Goal: Task Accomplishment & Management: Complete application form

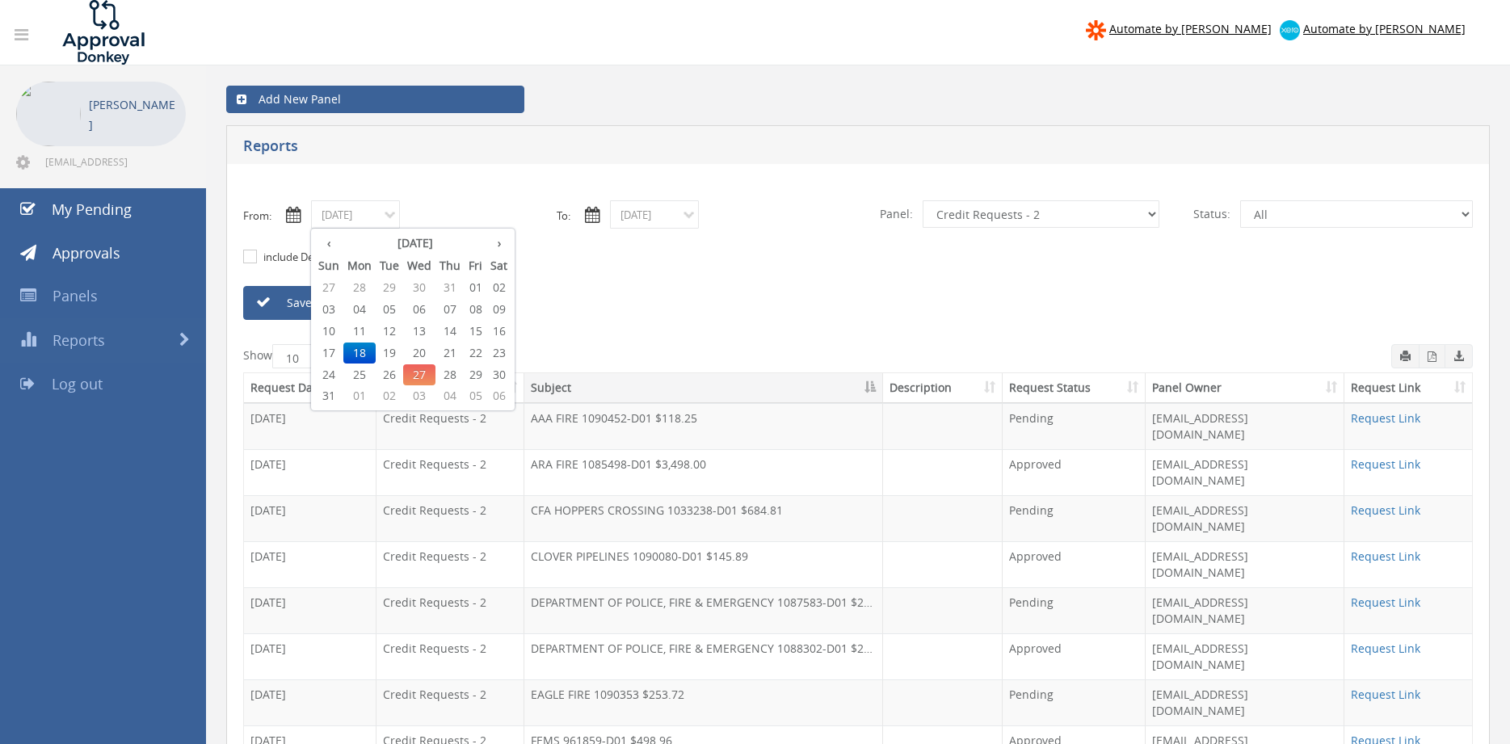
select select "number:9739"
click at [450, 351] on span "21" at bounding box center [450, 353] width 29 height 21
type input "08/21/2025"
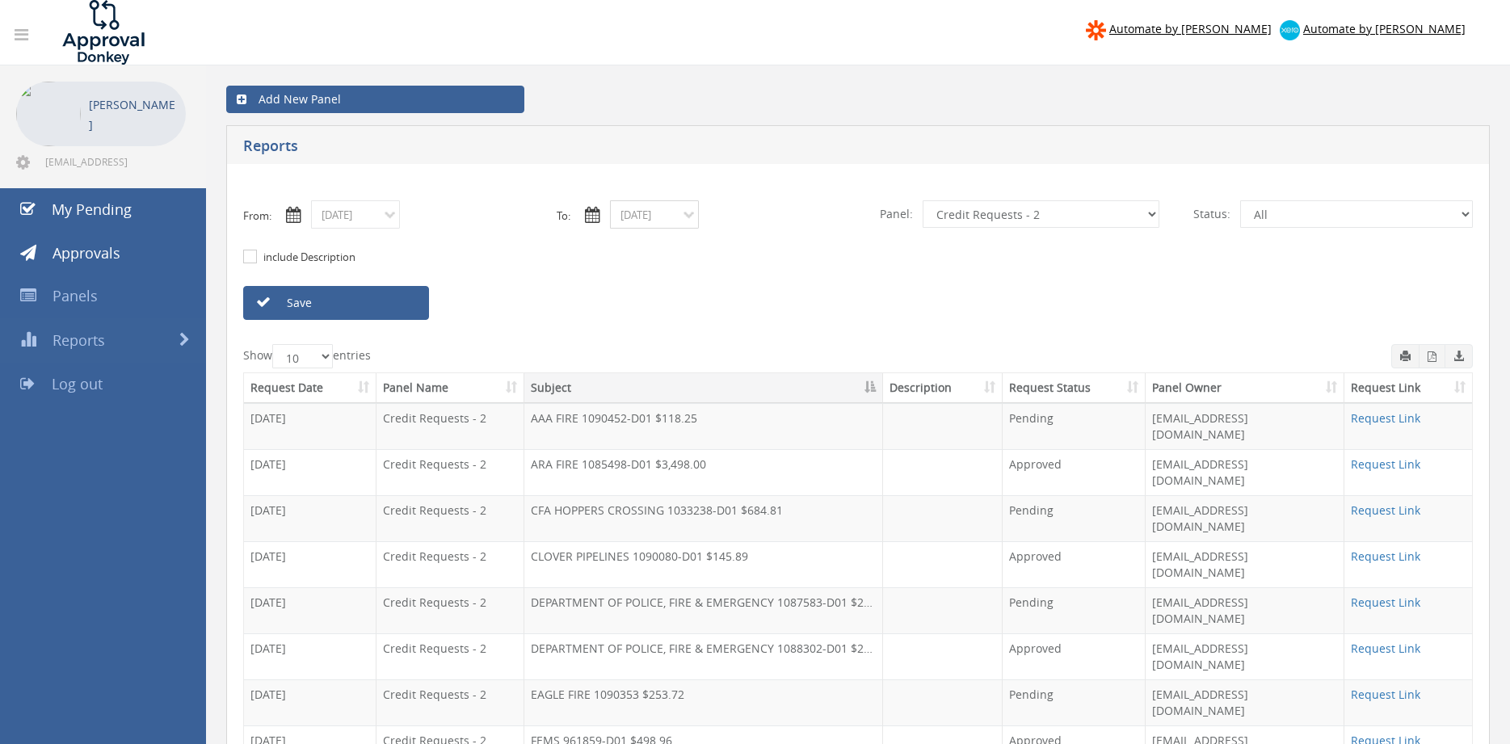
click at [637, 213] on input "08/18/2025" at bounding box center [654, 214] width 89 height 28
click at [750, 347] on span "21" at bounding box center [748, 353] width 29 height 21
type input "08/21/2025"
click at [923, 200] on select "All Alarm Credits RG - 3 NZ Utilities Cable and SAI Global NZ Alarms-1 NZ FX Pa…" at bounding box center [1041, 213] width 237 height 27
select select "number:9632"
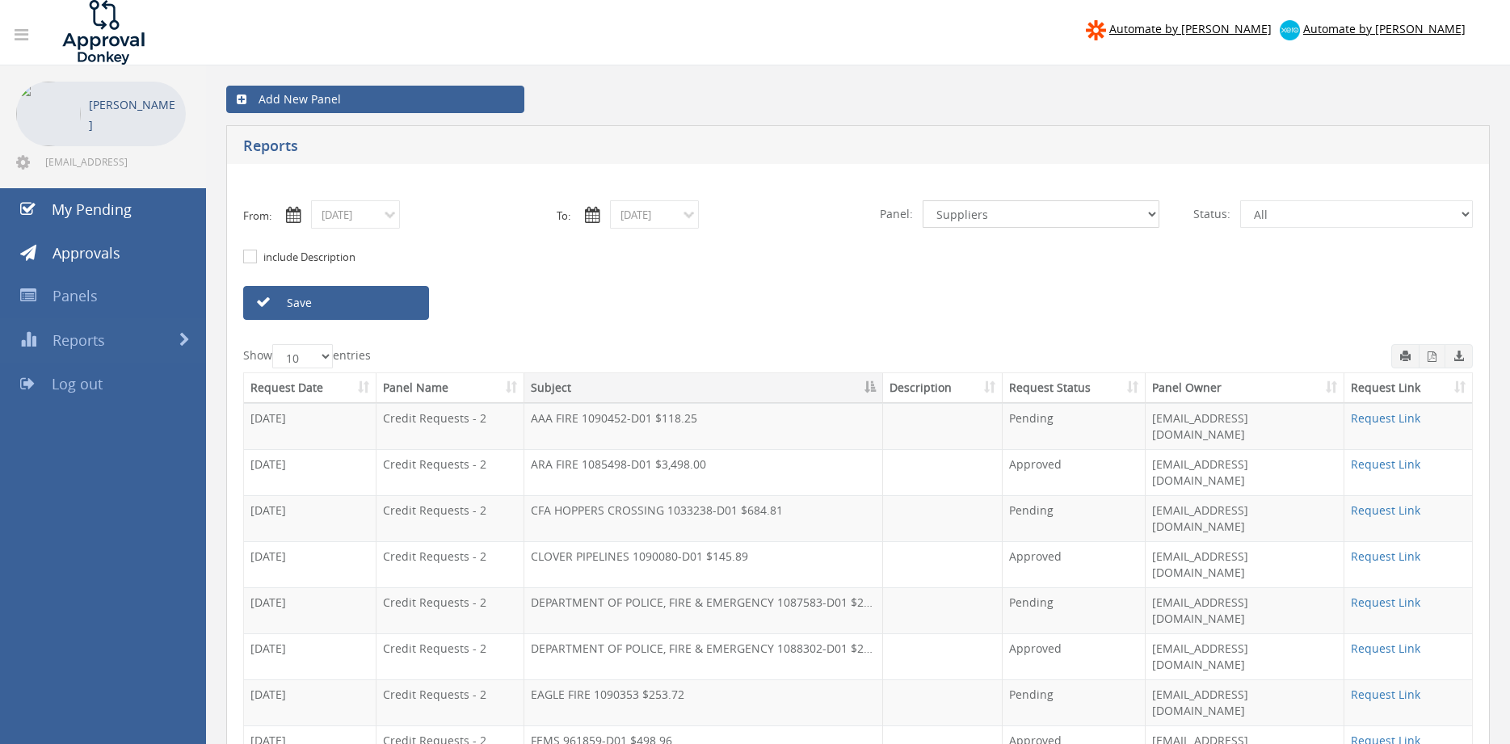
click option "Suppliers" at bounding box center [0, 0] width 0 height 0
click at [376, 297] on link "Save" at bounding box center [336, 303] width 186 height 34
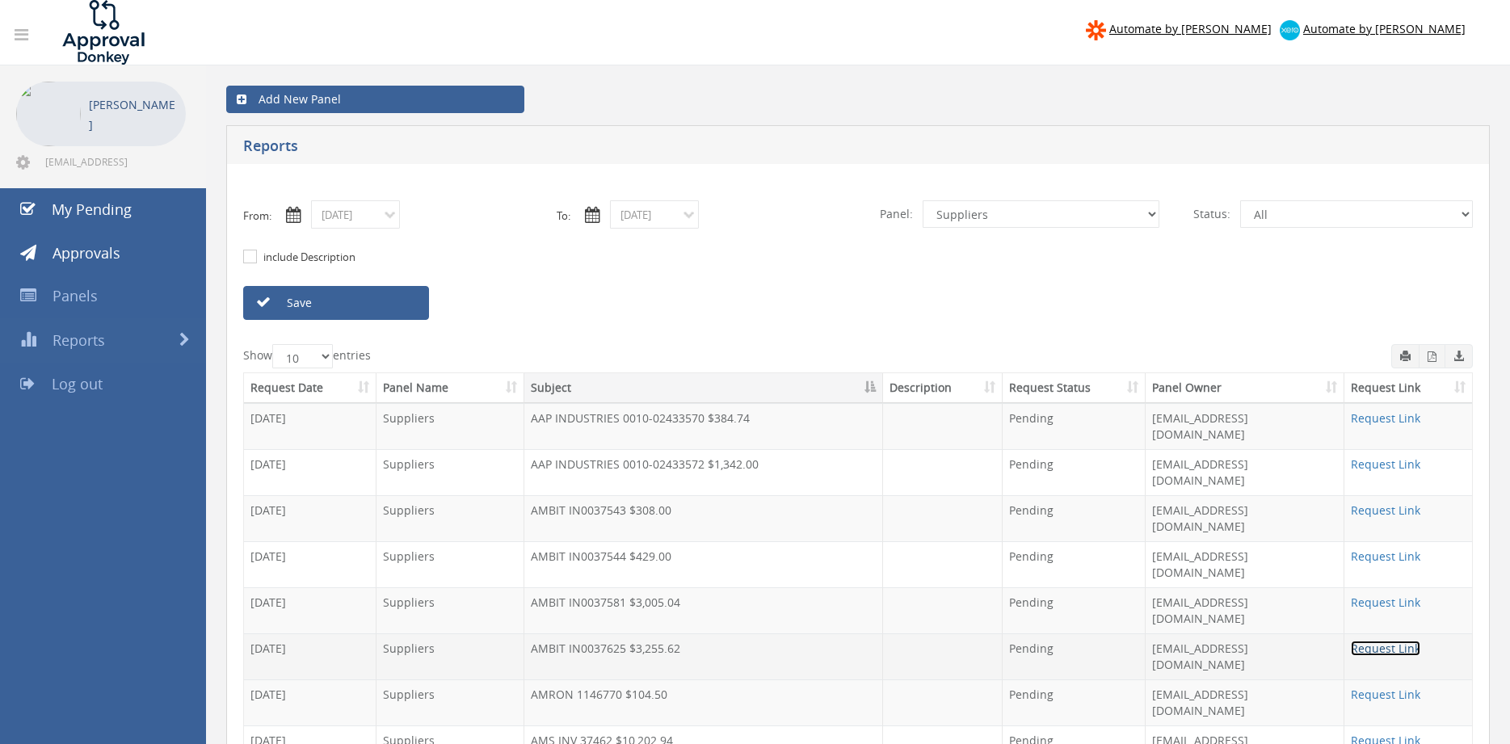
click at [1411, 641] on link "Request Link" at bounding box center [1385, 648] width 69 height 15
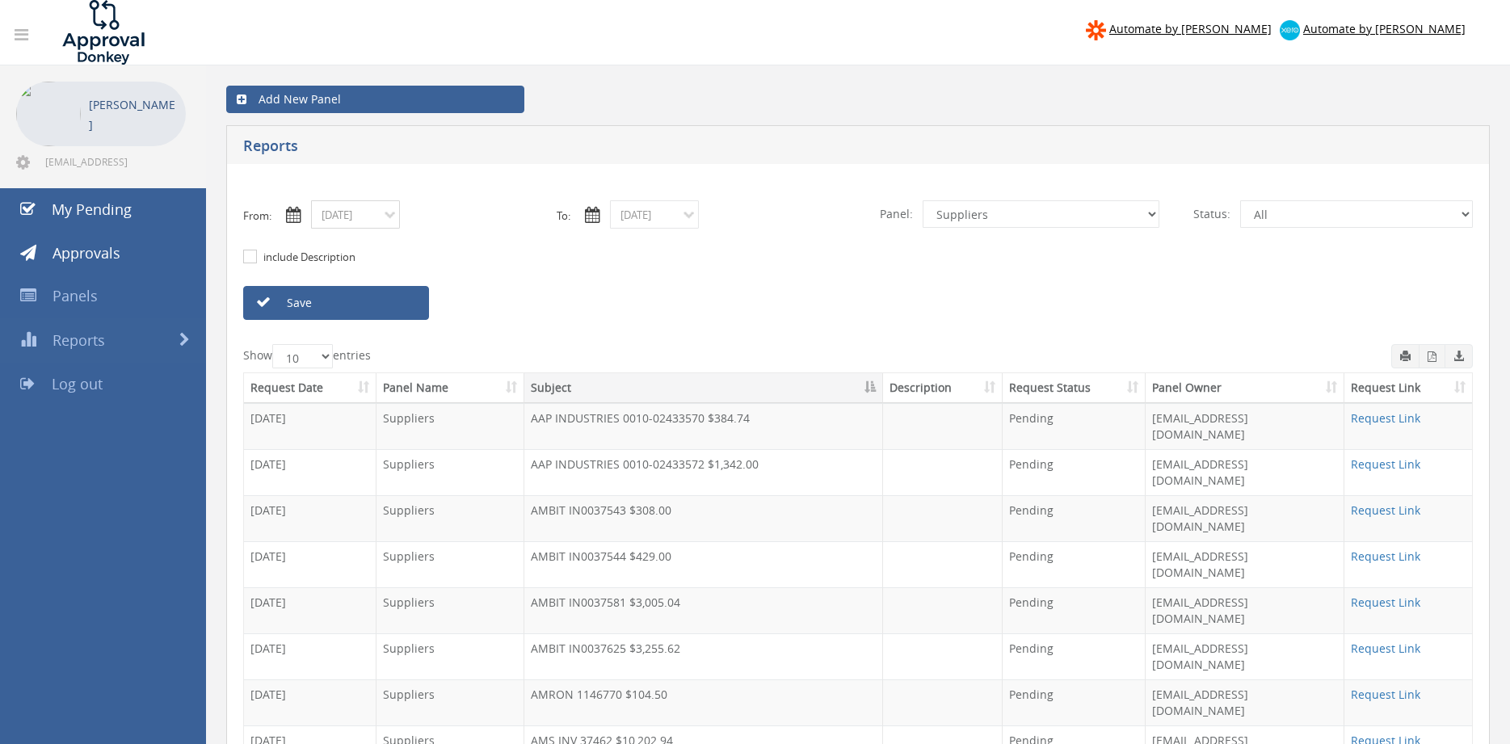
click at [376, 215] on input "08/21/2025" at bounding box center [355, 214] width 89 height 28
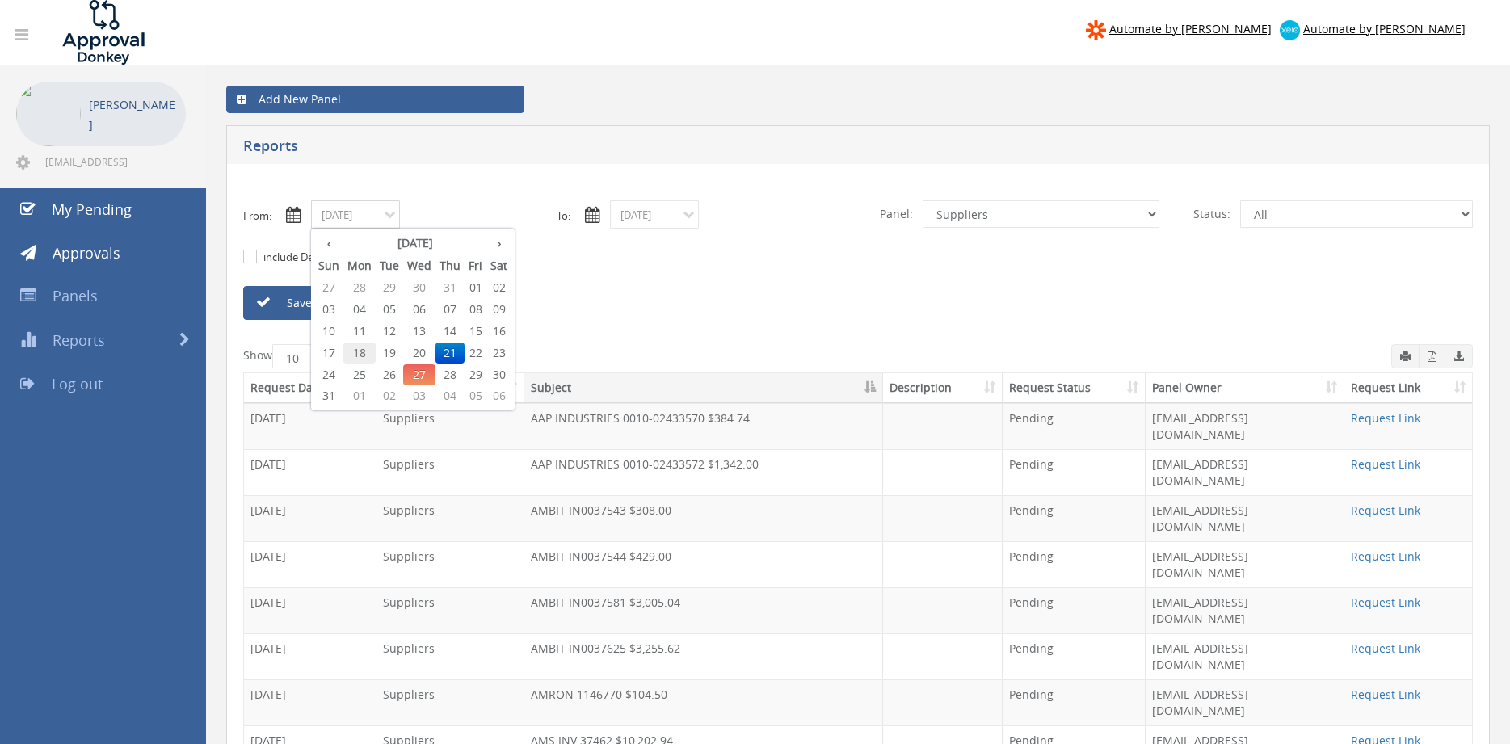
click at [359, 355] on span "18" at bounding box center [359, 353] width 32 height 21
type input "08/18/2025"
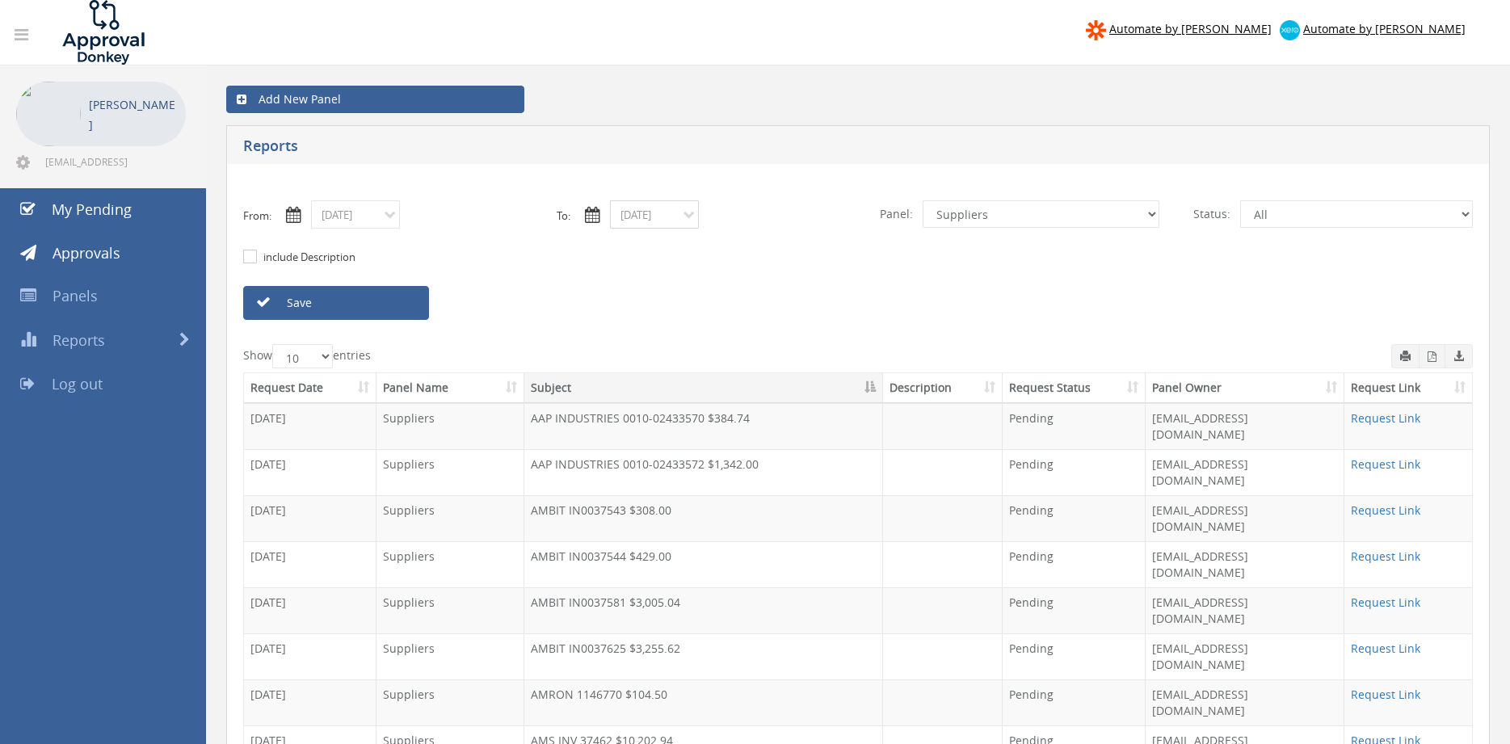
click at [635, 209] on input "08/21/2025" at bounding box center [654, 214] width 89 height 28
click at [658, 352] on span "18" at bounding box center [658, 353] width 32 height 21
type input "08/18/2025"
click at [923, 200] on select "All Alarm Credits RG - 3 NZ Utilities Cable and SAI Global NZ Alarms-1 NZ FX Pa…" at bounding box center [1041, 213] width 237 height 27
select select "number:9744"
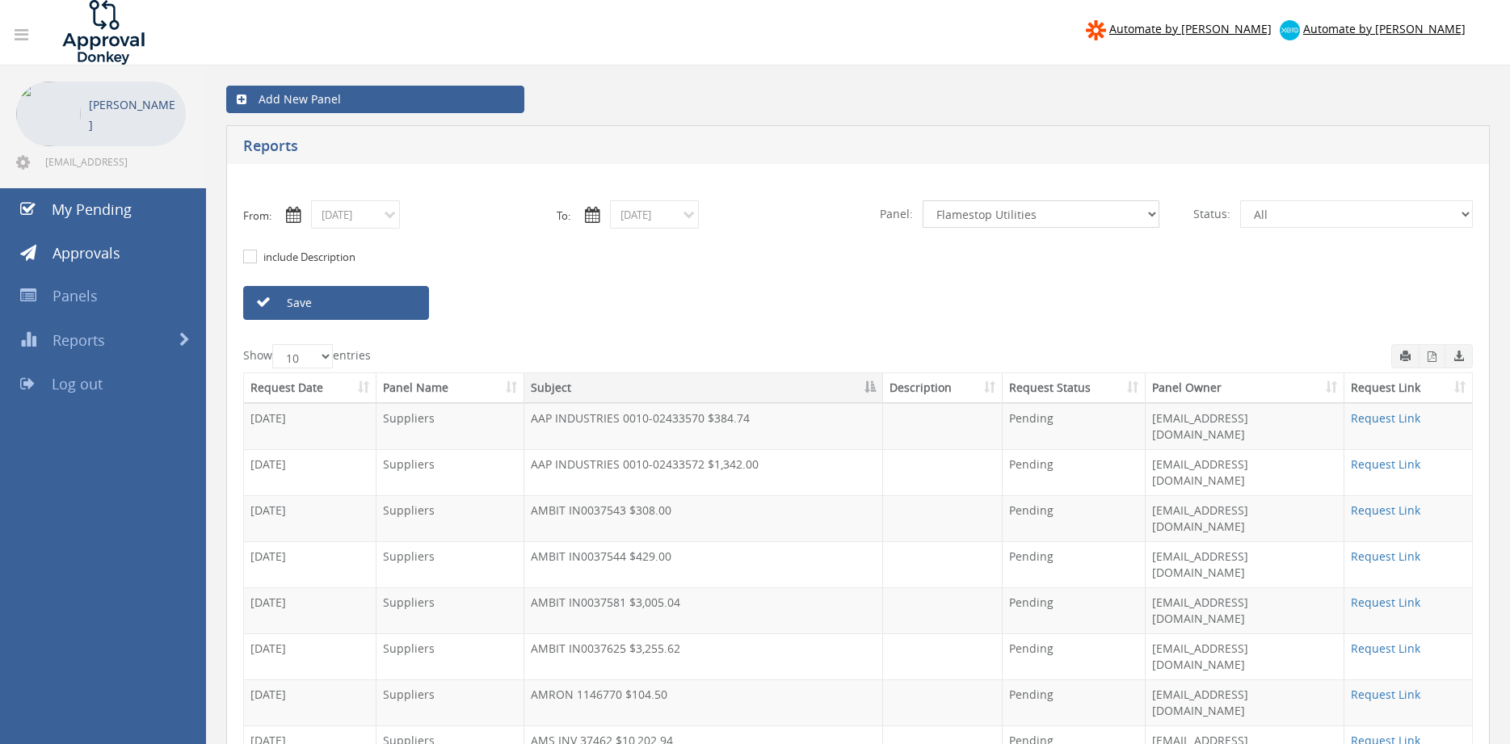
click option "Flamestop Utilities" at bounding box center [0, 0] width 0 height 0
click at [408, 306] on link "Save" at bounding box center [336, 303] width 186 height 34
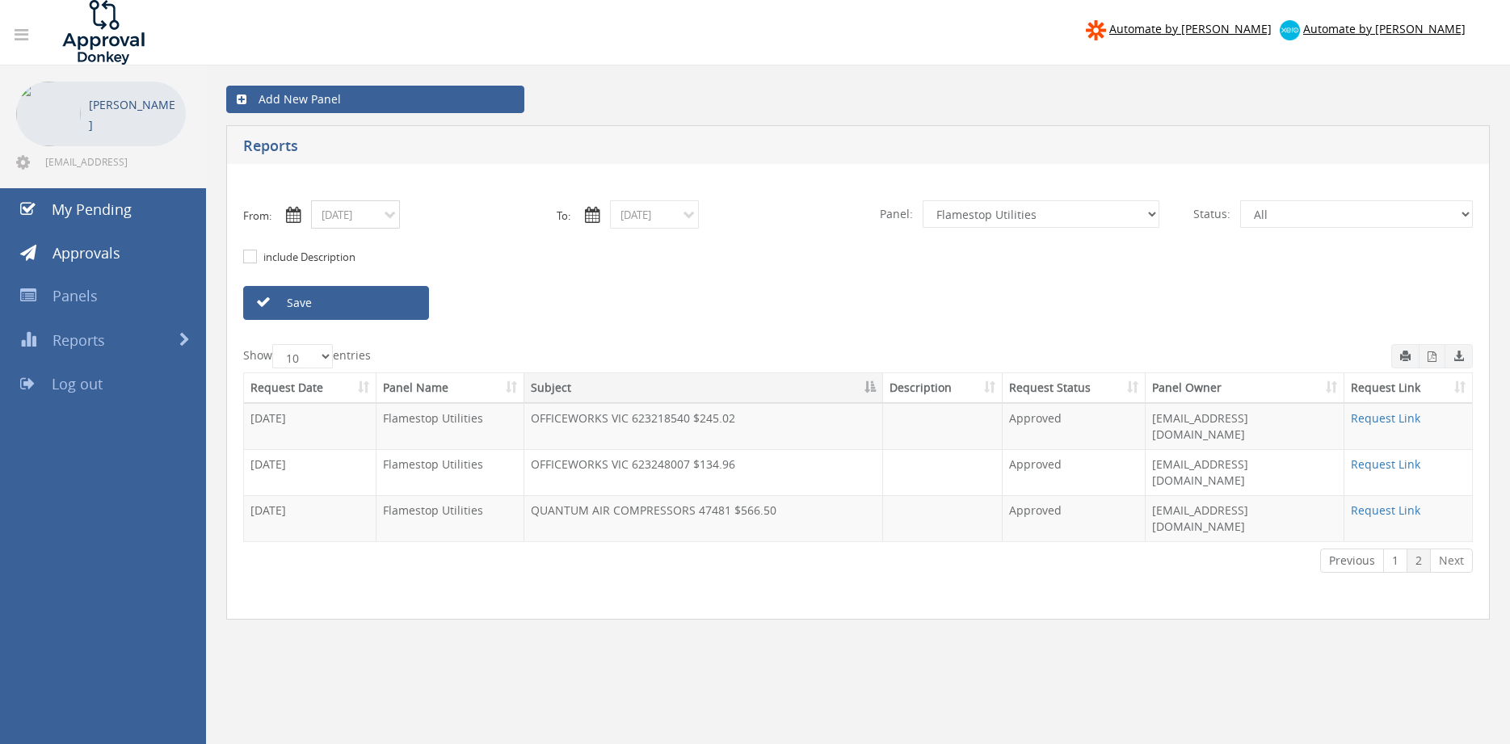
click at [387, 210] on input "08/18/2025" at bounding box center [355, 214] width 89 height 28
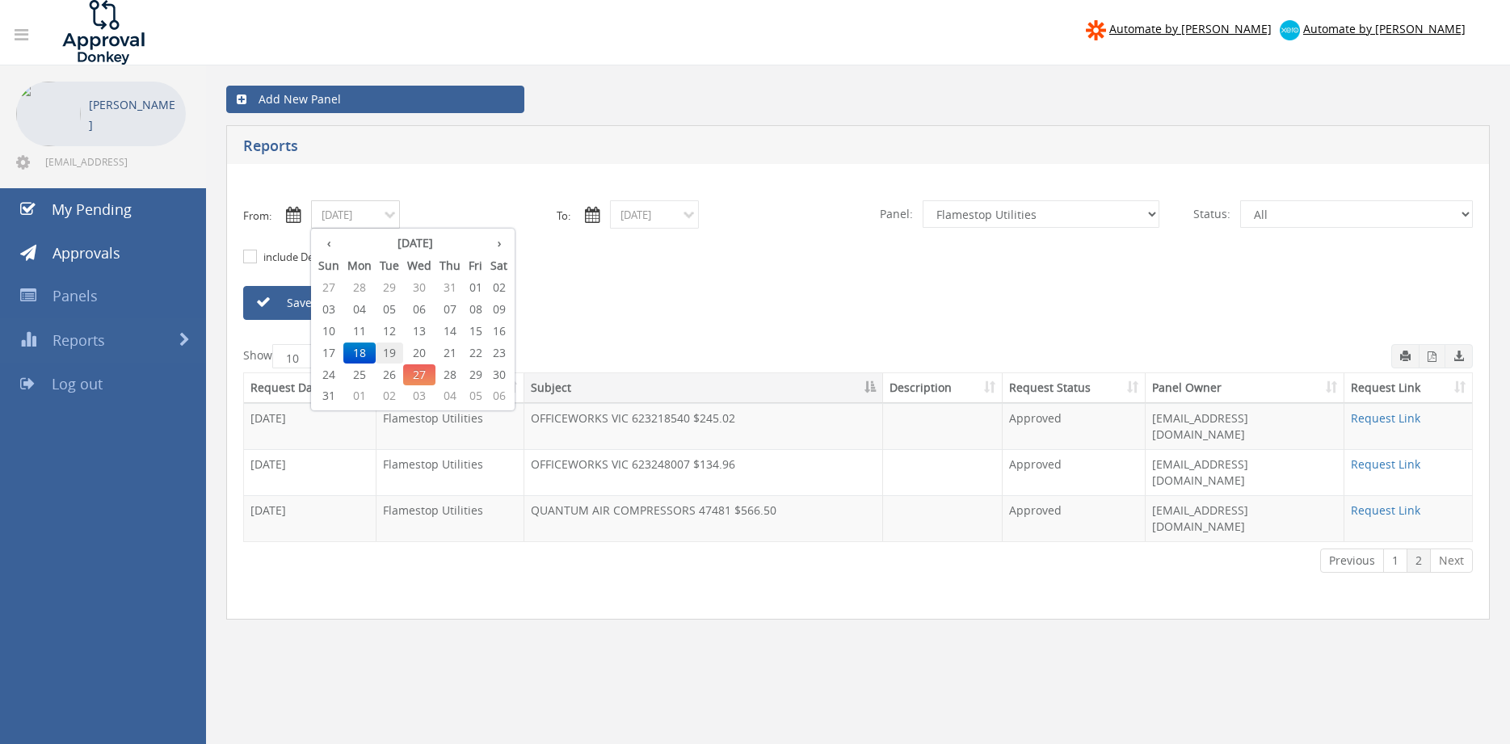
click at [390, 354] on span "19" at bounding box center [389, 353] width 27 height 21
type input "08/19/2025"
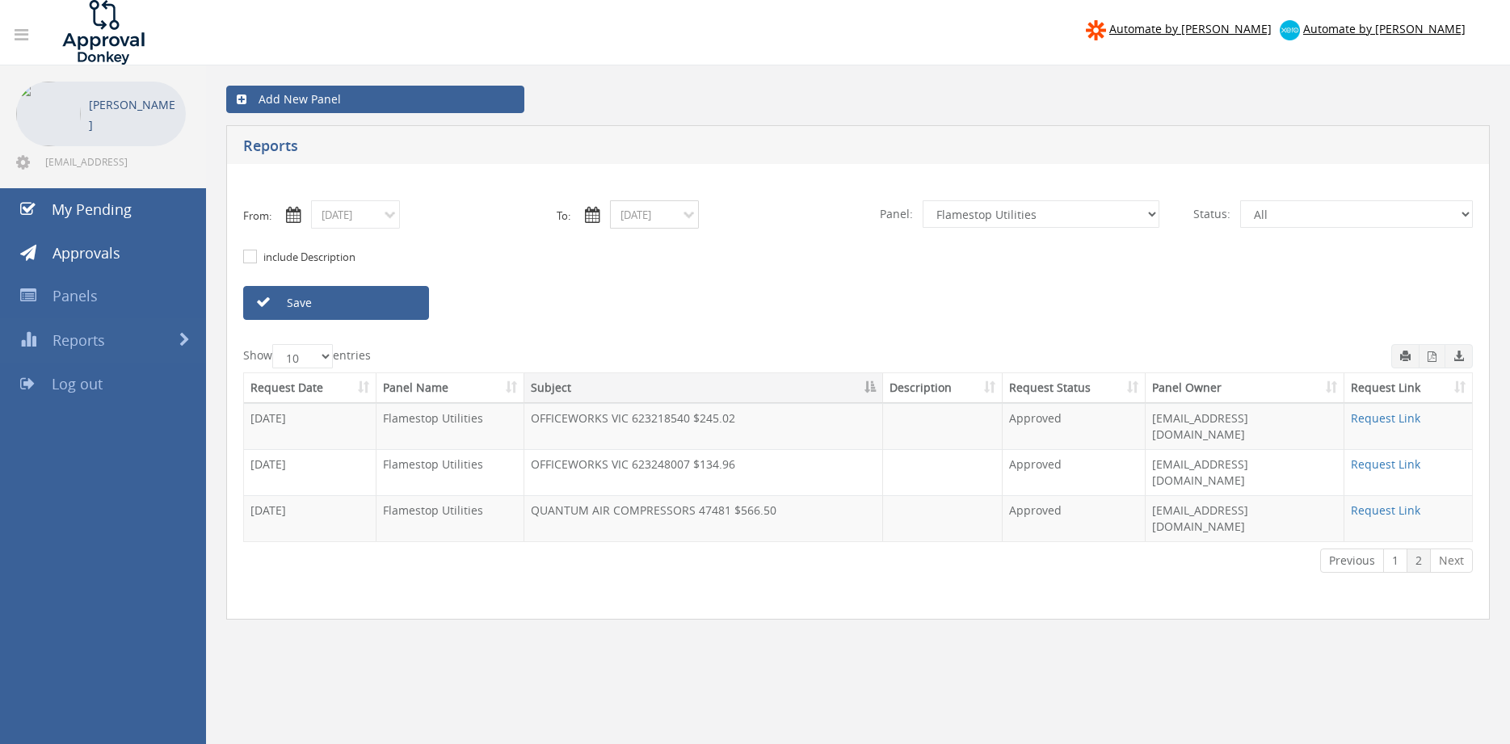
click at [646, 219] on input "08/18/2025" at bounding box center [654, 214] width 89 height 28
click at [691, 348] on span "19" at bounding box center [688, 353] width 27 height 21
type input "08/19/2025"
click at [409, 301] on link "Save" at bounding box center [336, 303] width 186 height 34
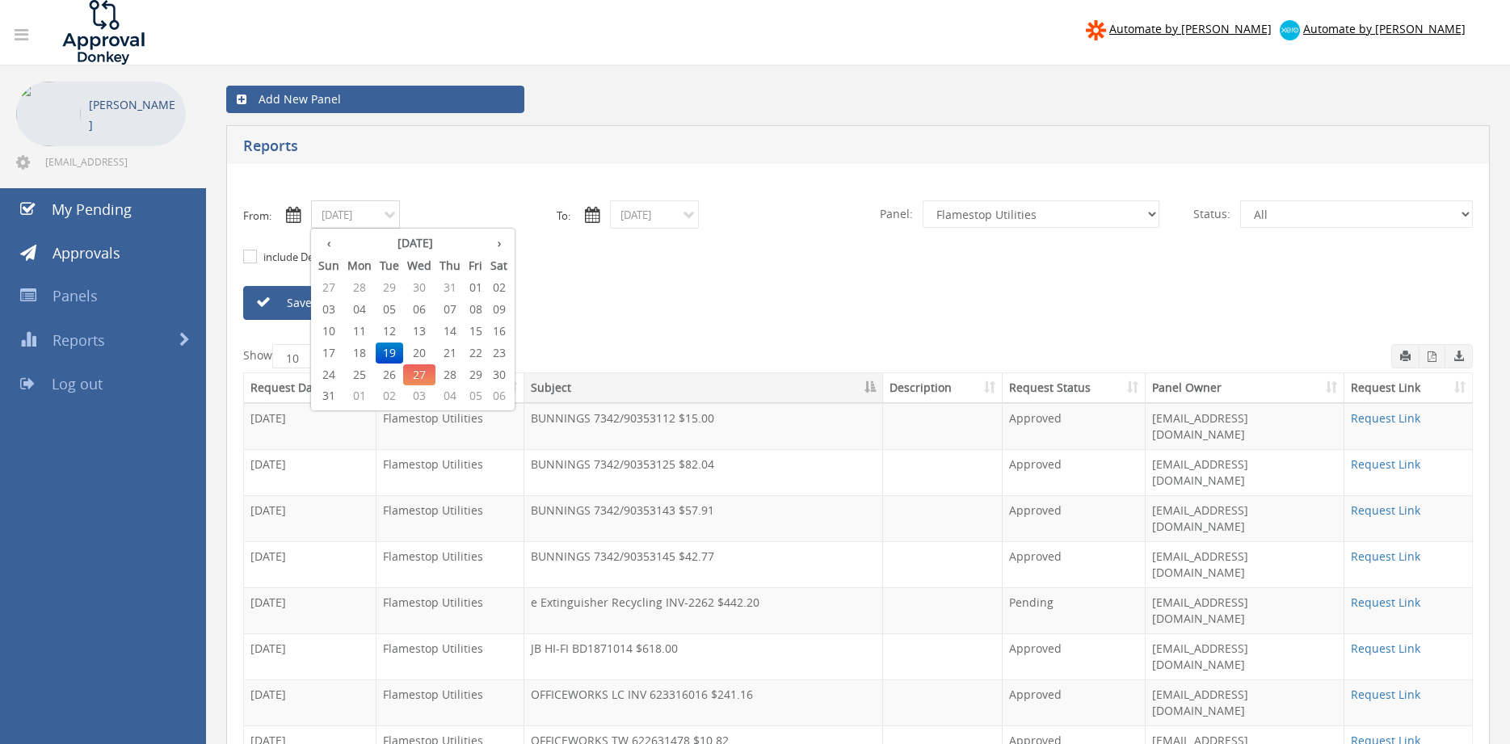
click at [363, 221] on input "08/19/2025" at bounding box center [355, 214] width 89 height 28
click at [456, 355] on span "21" at bounding box center [450, 353] width 29 height 21
type input "08/21/2025"
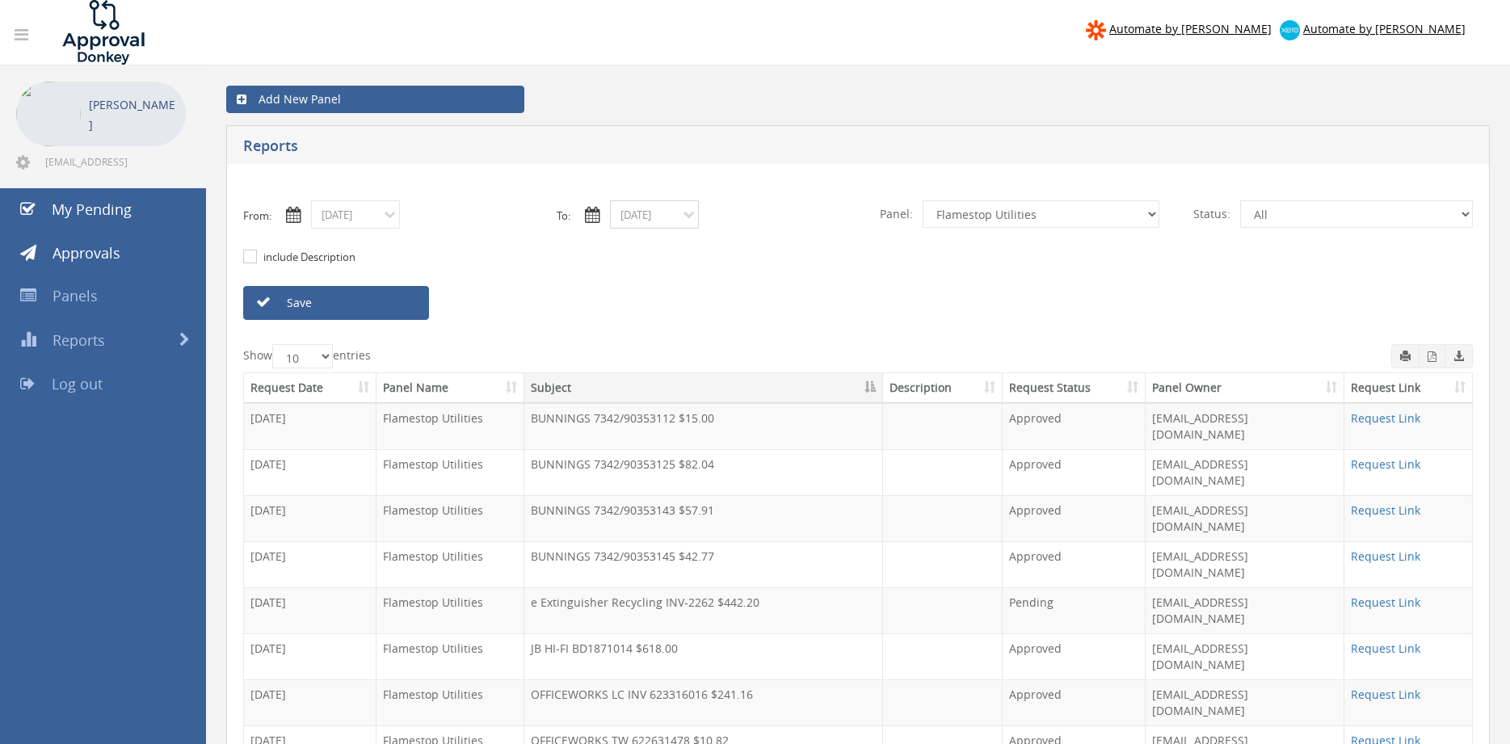
click at [642, 219] on input "08/19/2025" at bounding box center [654, 214] width 89 height 28
click at [751, 351] on span "21" at bounding box center [748, 353] width 29 height 21
type input "08/21/2025"
click at [360, 302] on link "Save" at bounding box center [336, 303] width 186 height 34
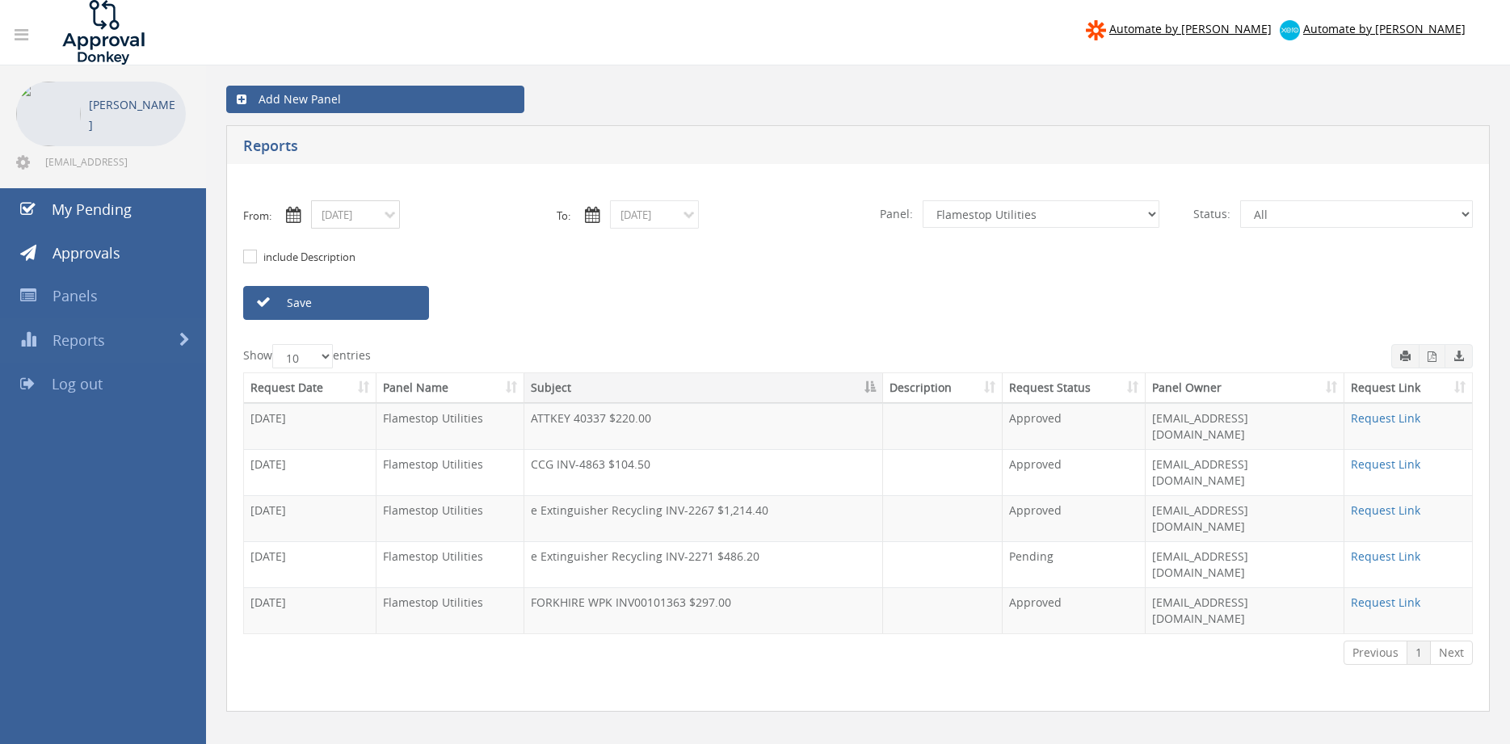
click at [377, 219] on input "08/21/2025" at bounding box center [355, 214] width 89 height 28
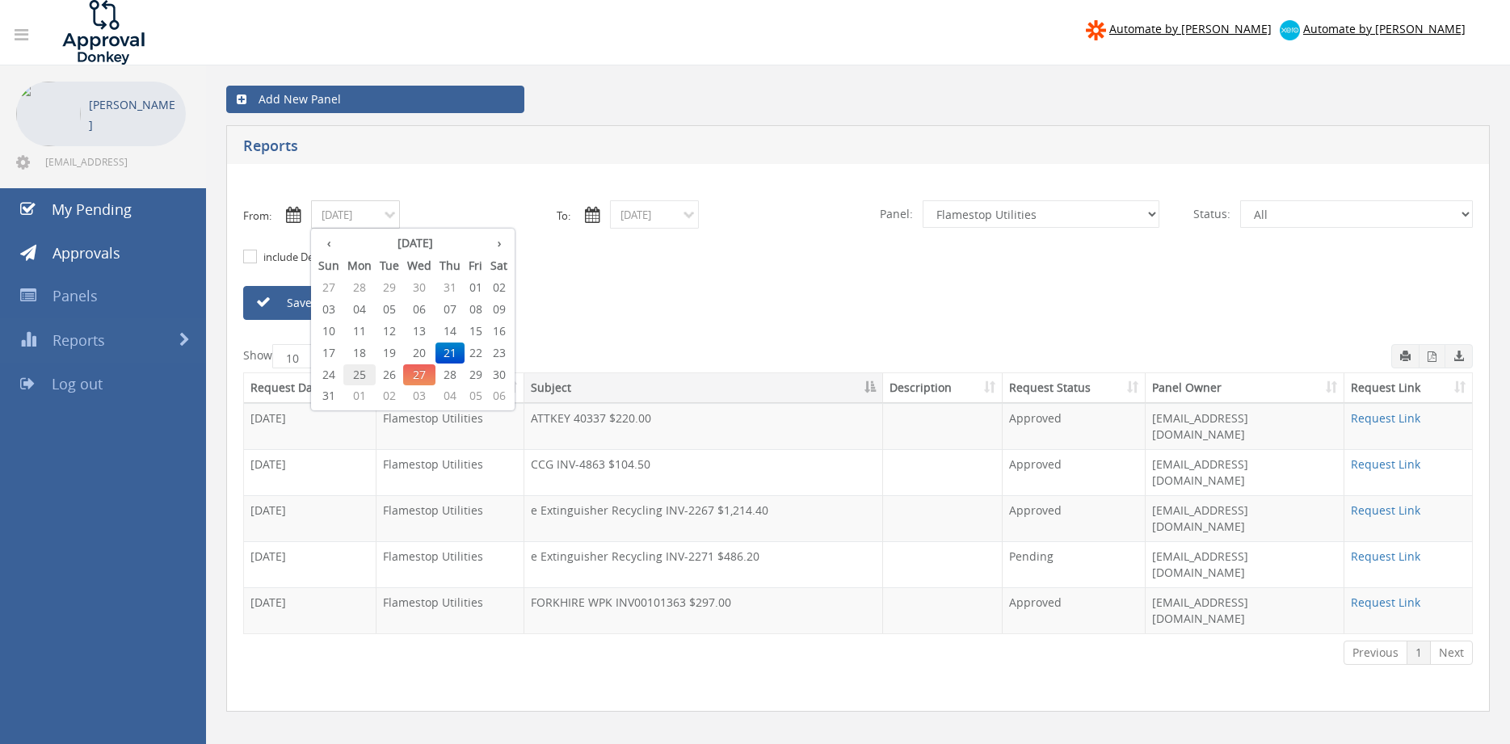
click at [367, 372] on span "25" at bounding box center [359, 374] width 32 height 21
type input "08/25/2025"
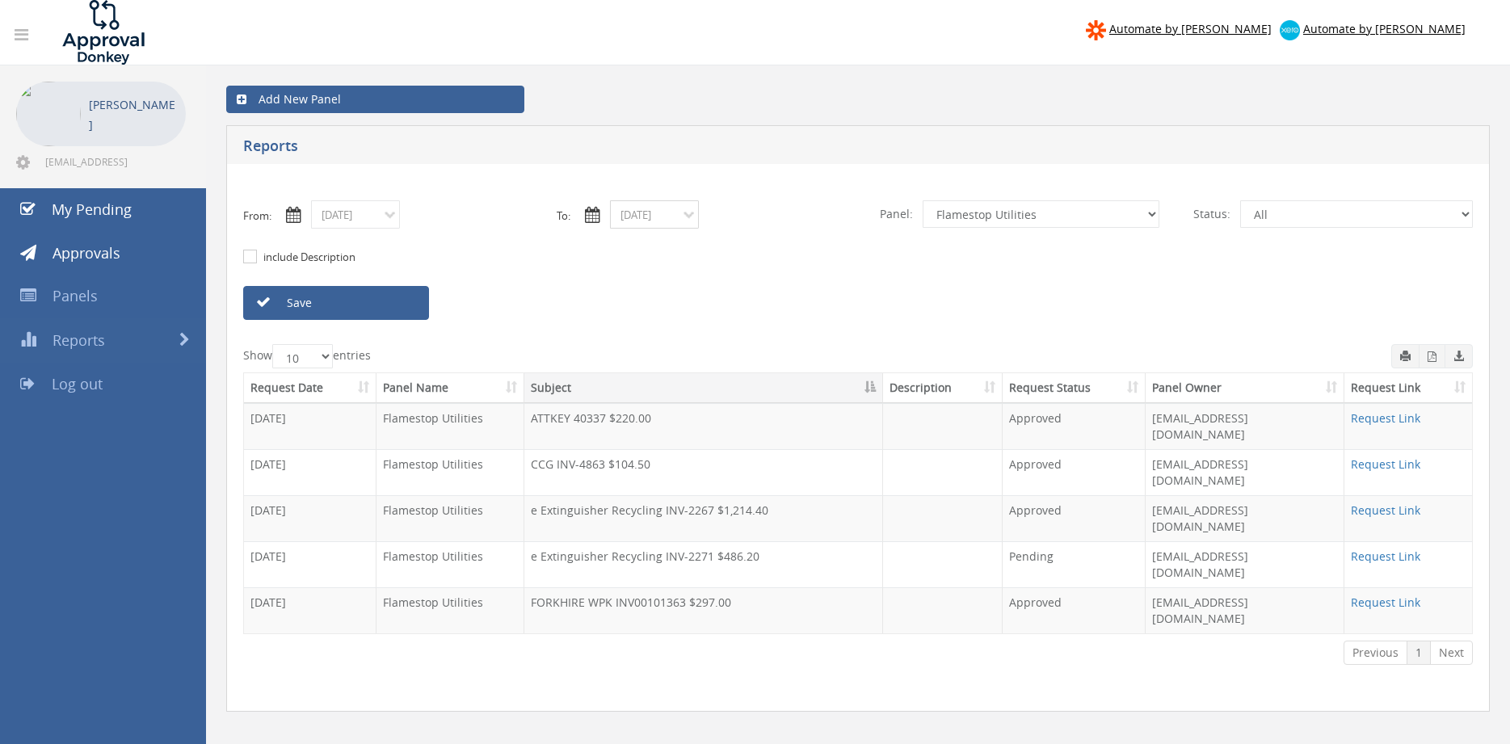
click at [643, 217] on input "08/21/2025" at bounding box center [654, 214] width 89 height 28
click at [659, 369] on span "25" at bounding box center [658, 374] width 32 height 21
type input "08/25/2025"
click at [405, 305] on link "Save" at bounding box center [336, 303] width 186 height 34
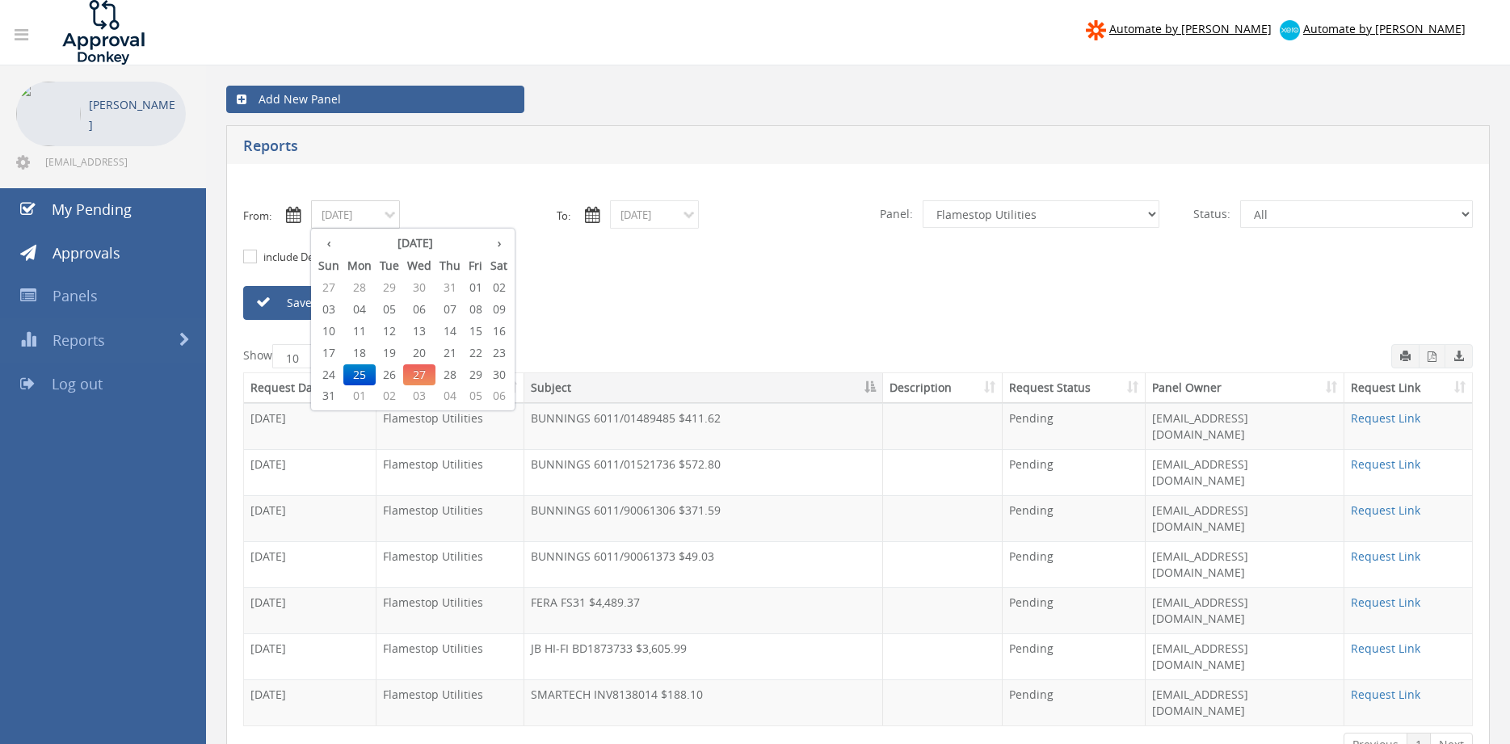
click at [360, 220] on input "08/25/2025" at bounding box center [355, 214] width 89 height 28
click at [364, 355] on span "18" at bounding box center [359, 353] width 32 height 21
type input "08/18/2025"
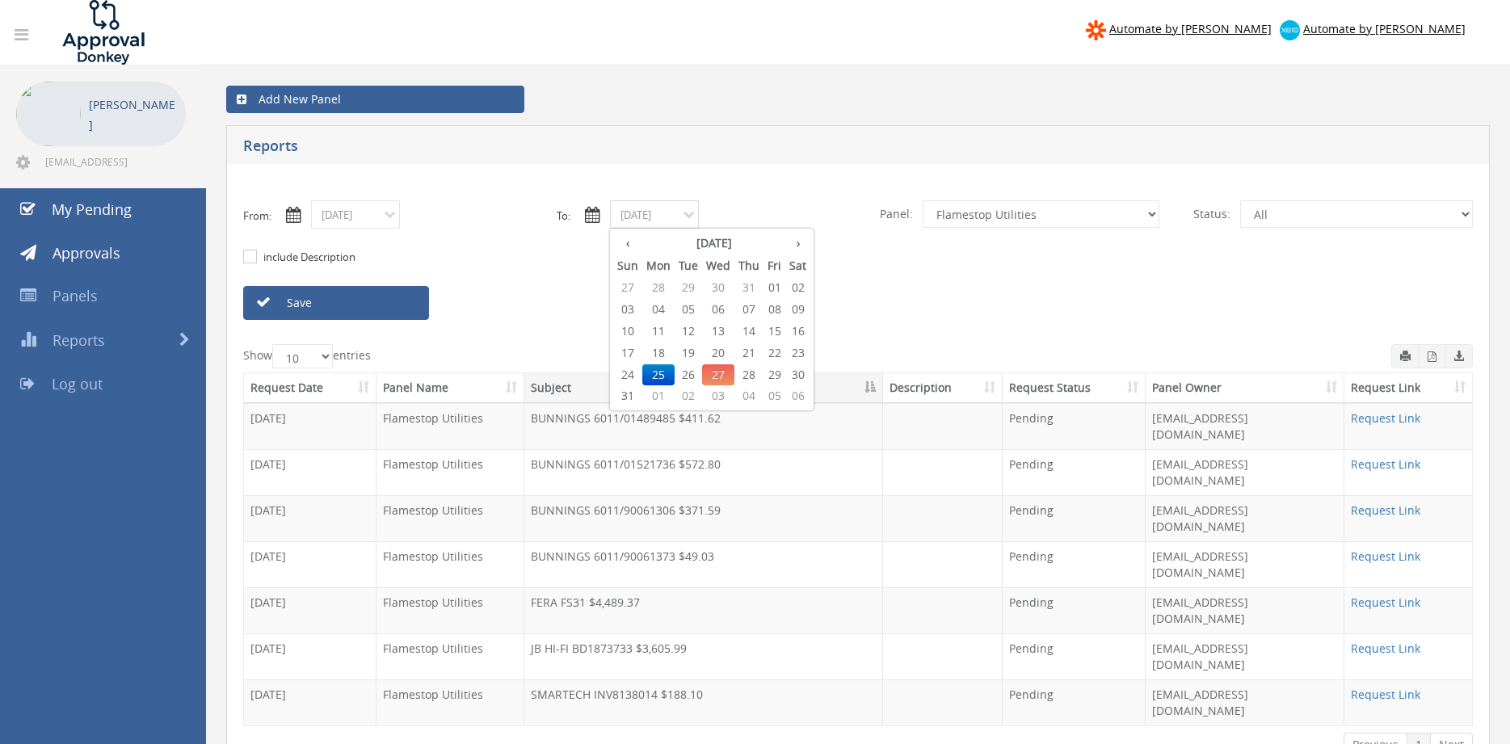
click at [633, 215] on input "08/25/2025" at bounding box center [654, 214] width 89 height 28
click at [659, 353] on span "18" at bounding box center [658, 353] width 32 height 21
type input "08/18/2025"
click at [923, 200] on select "All Alarm Credits RG - 3 NZ Utilities Cable and SAI Global NZ Alarms-1 NZ FX Pa…" at bounding box center [1041, 213] width 237 height 27
select select "number:9739"
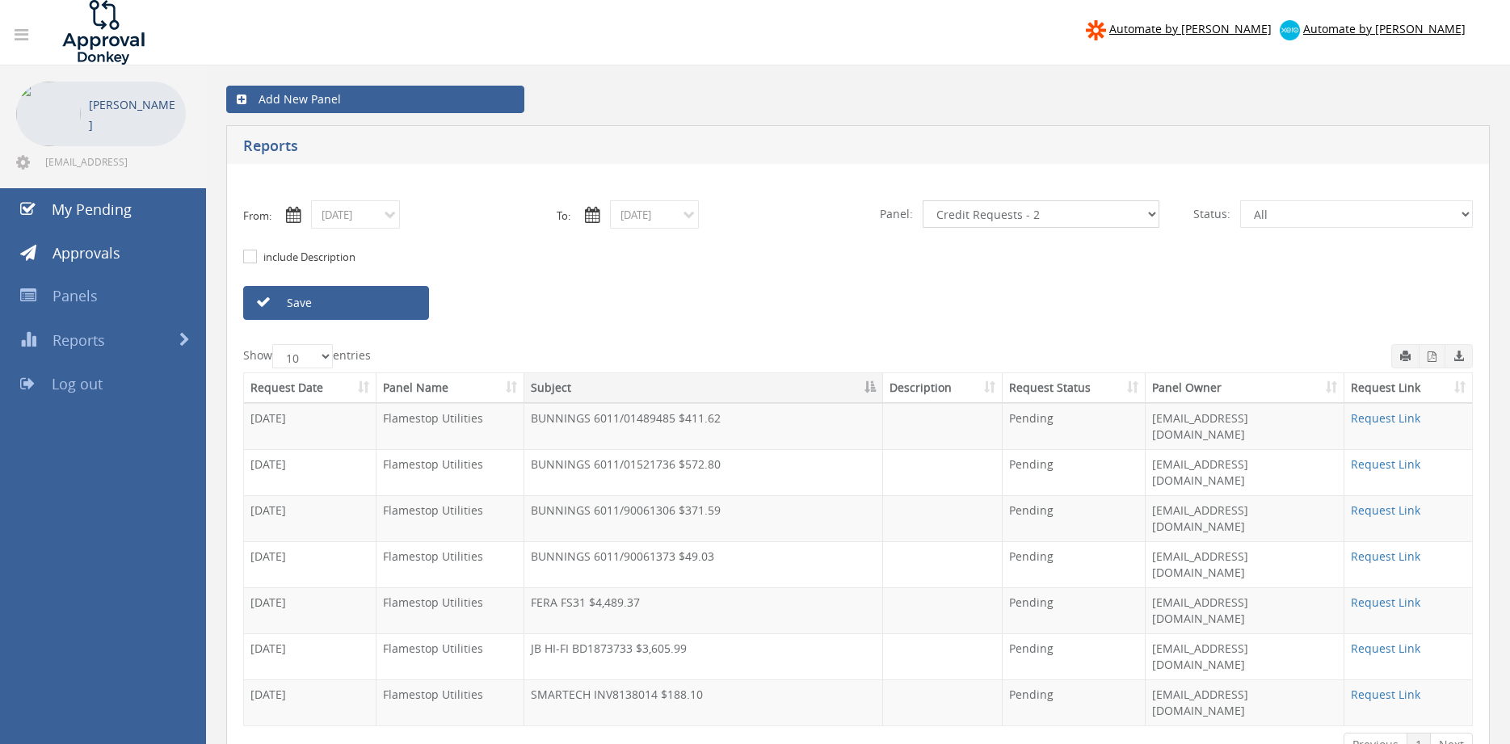
click option "Credit Requests - 2" at bounding box center [0, 0] width 0 height 0
click at [402, 310] on link "Save" at bounding box center [336, 303] width 186 height 34
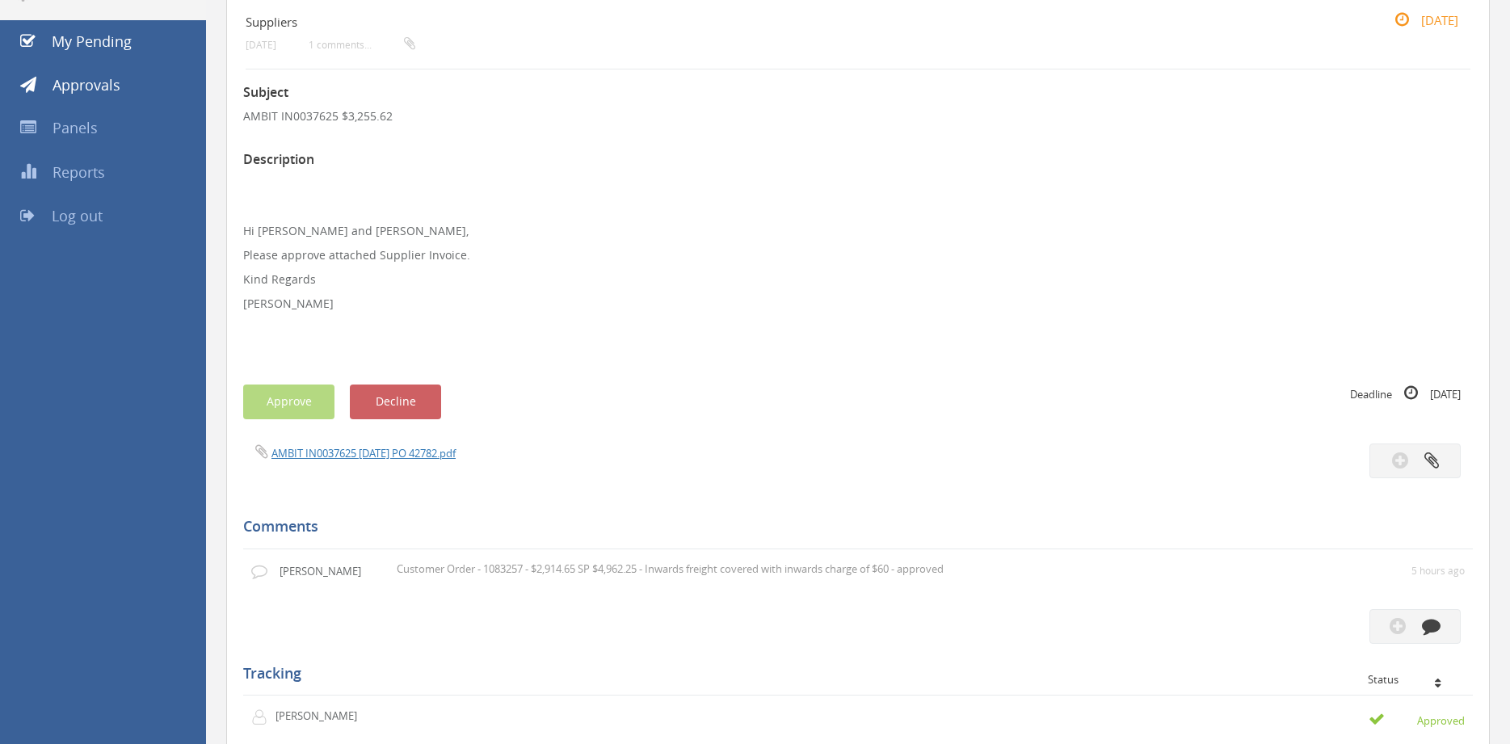
scroll to position [110, 0]
